Goal: Find specific page/section: Find specific page/section

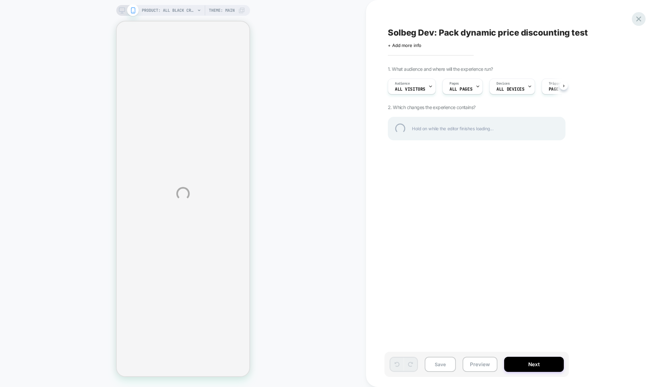
click at [639, 18] on div at bounding box center [639, 19] width 14 height 14
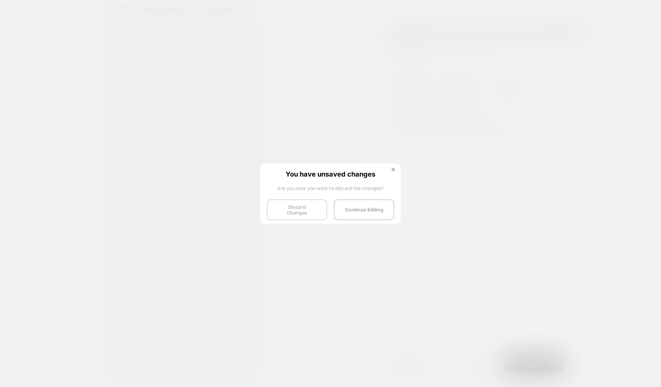
click at [304, 207] on button "Discard Changes" at bounding box center [297, 209] width 60 height 21
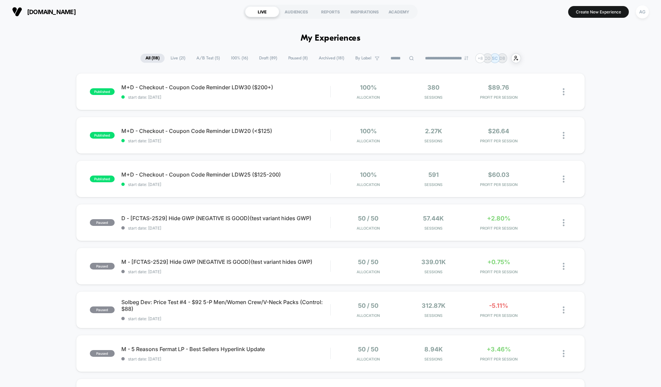
click at [210, 63] on span "A/B Test ( 5 )" at bounding box center [209, 58] width 34 height 9
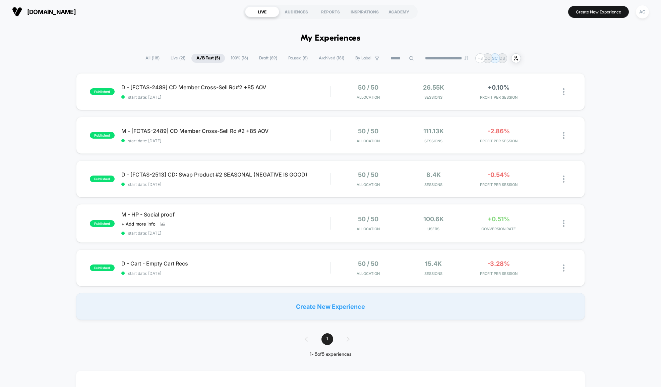
click at [169, 62] on span "Live ( 21 )" at bounding box center [178, 58] width 25 height 9
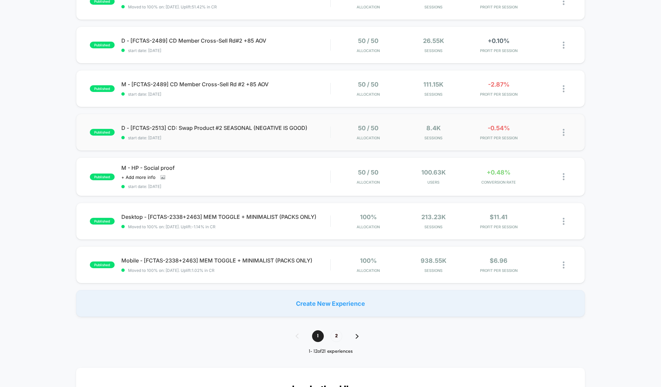
scroll to position [308, 0]
click at [337, 342] on span "2" at bounding box center [337, 336] width 12 height 12
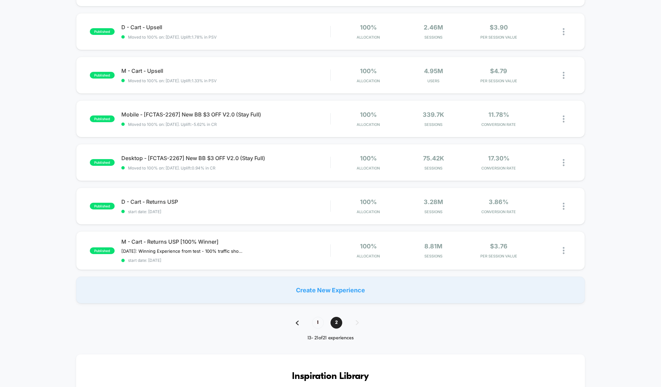
scroll to position [191, 0]
